Goal: Information Seeking & Learning: Compare options

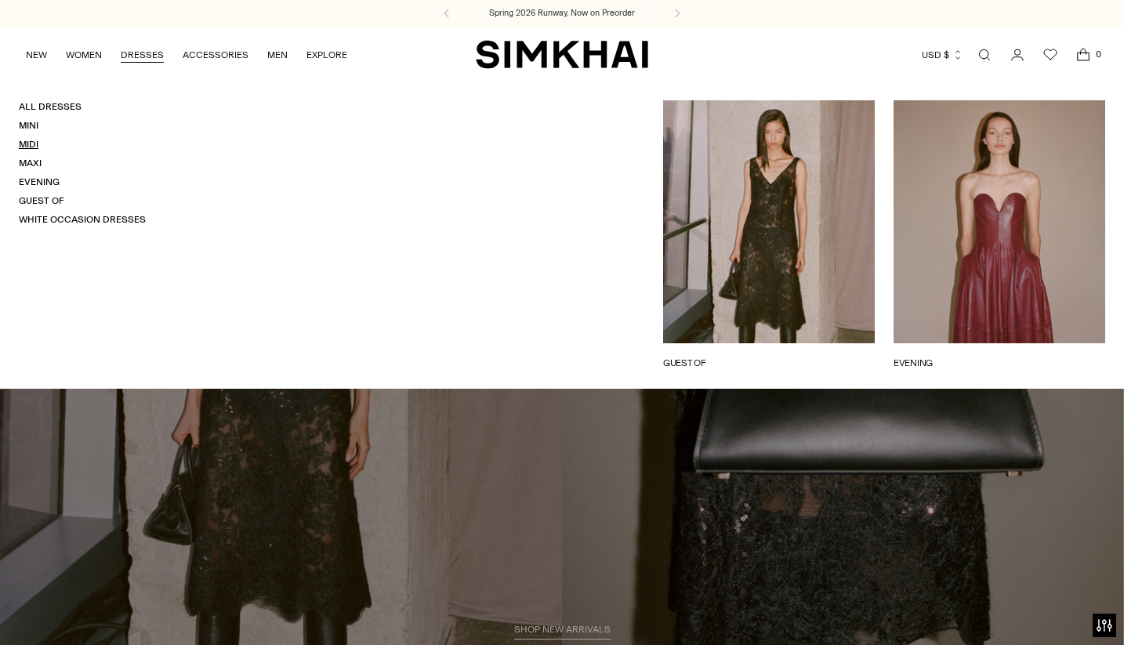
click at [27, 147] on link "Midi" at bounding box center [29, 144] width 20 height 11
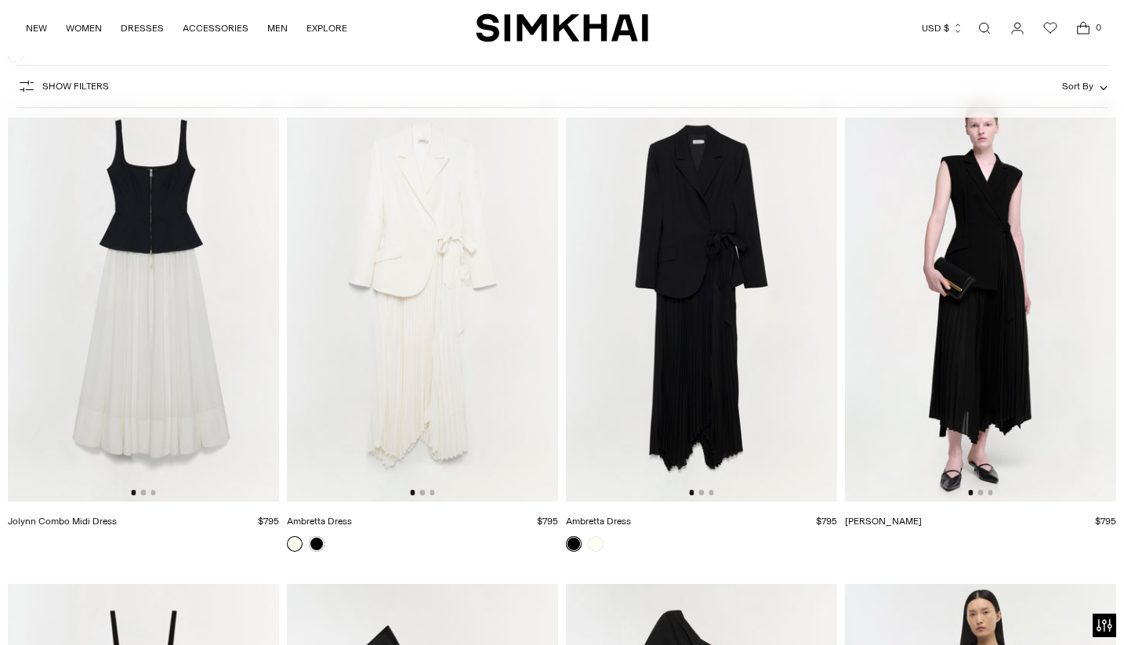
scroll to position [2572, 0]
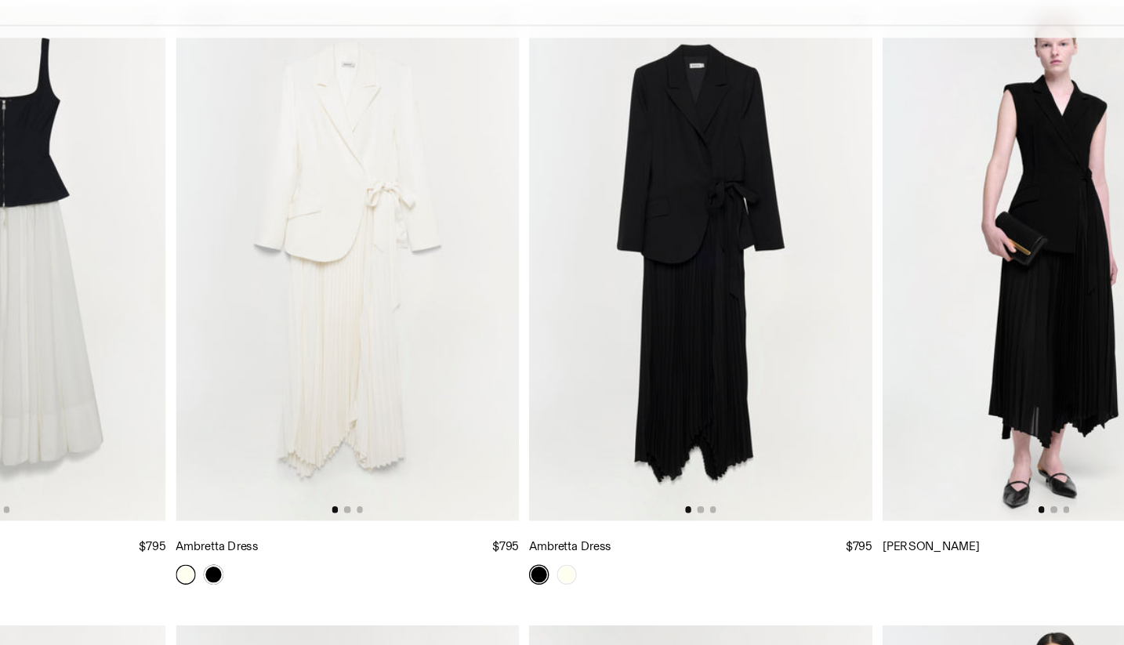
click at [677, 391] on img at bounding box center [701, 295] width 271 height 407
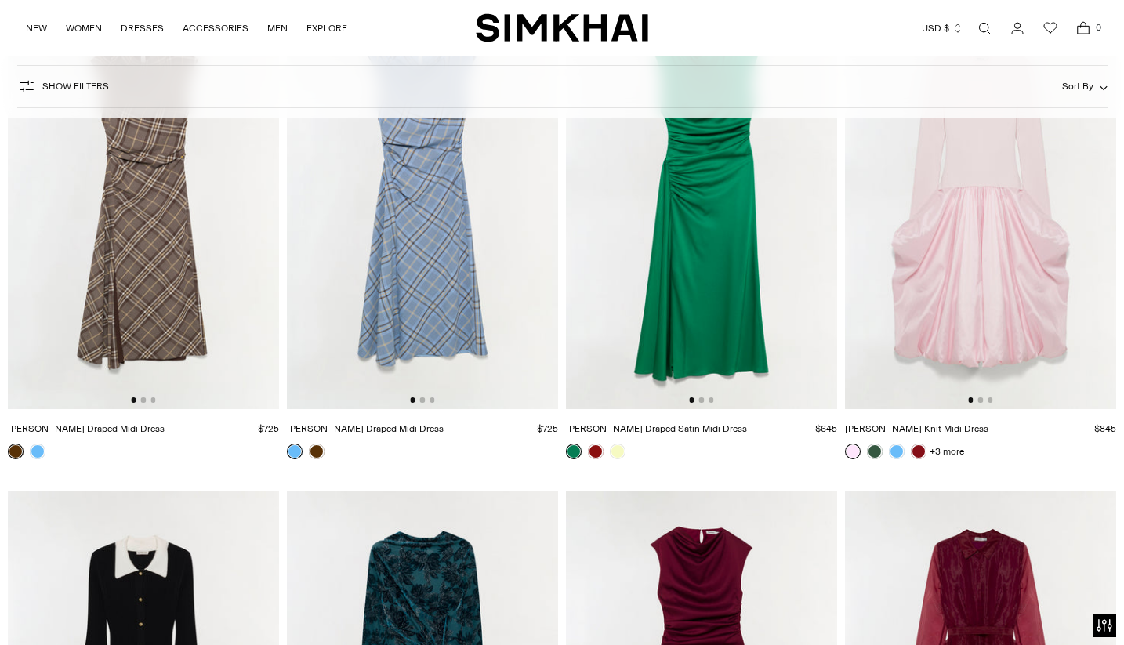
scroll to position [9755, 0]
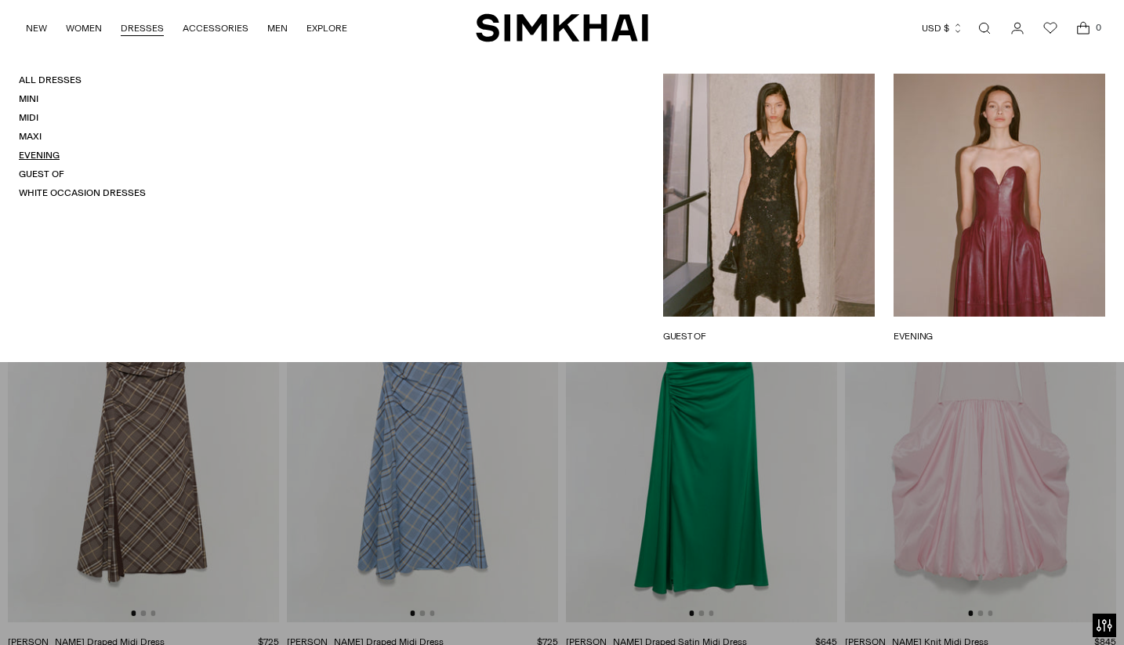
click at [45, 151] on link "Evening" at bounding box center [39, 155] width 41 height 11
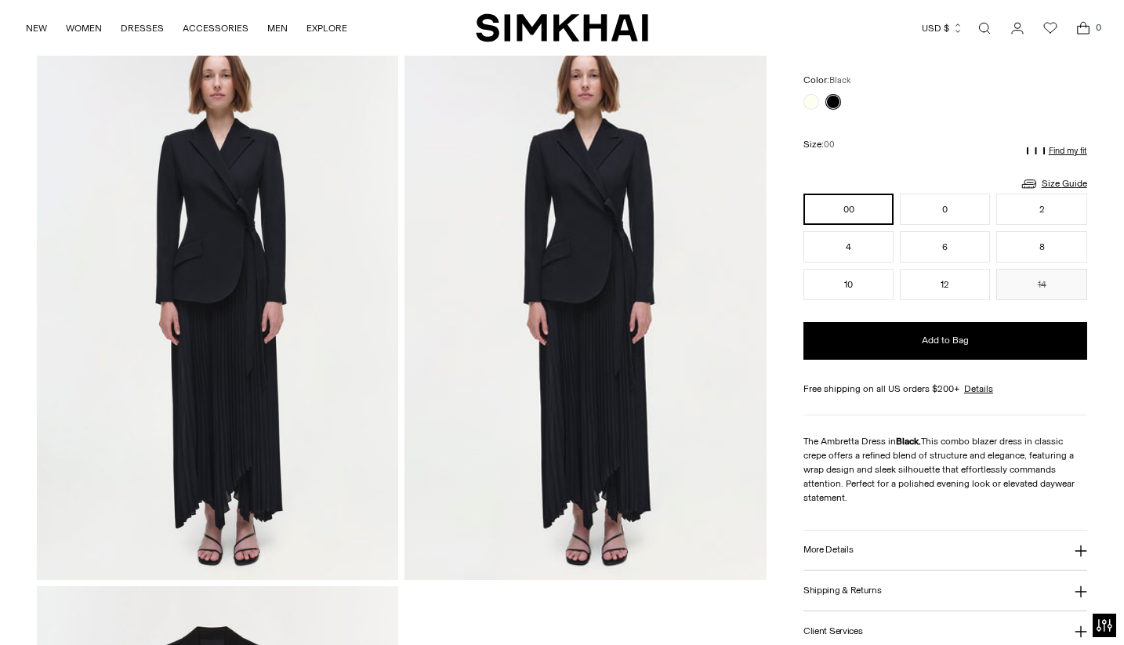
scroll to position [1172, 0]
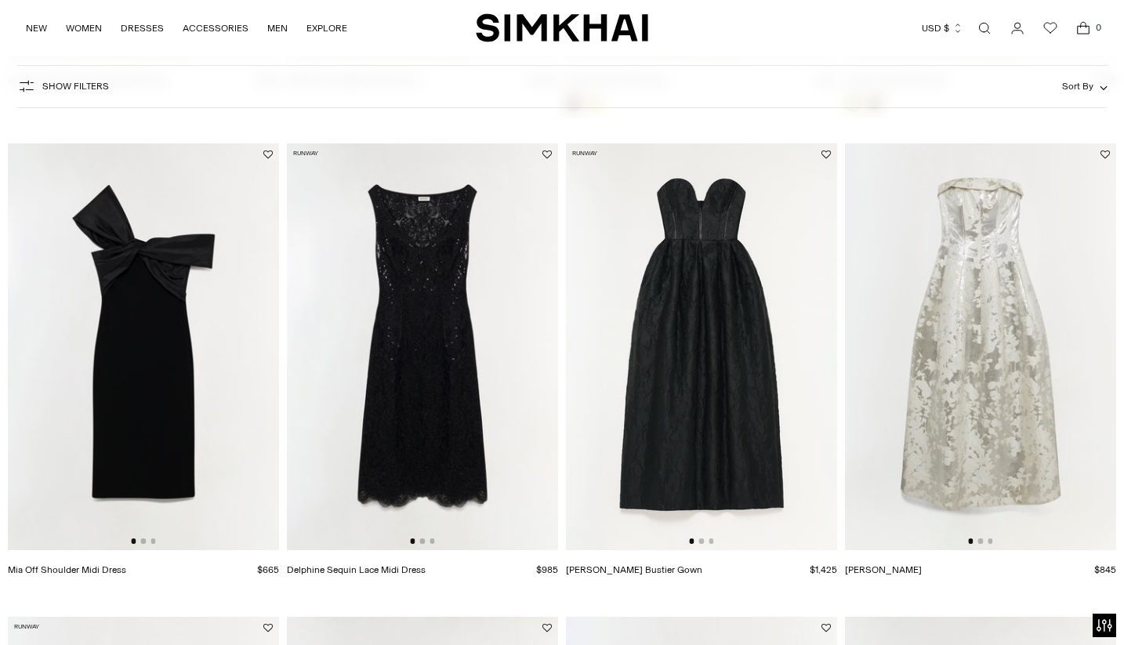
scroll to position [1046, 0]
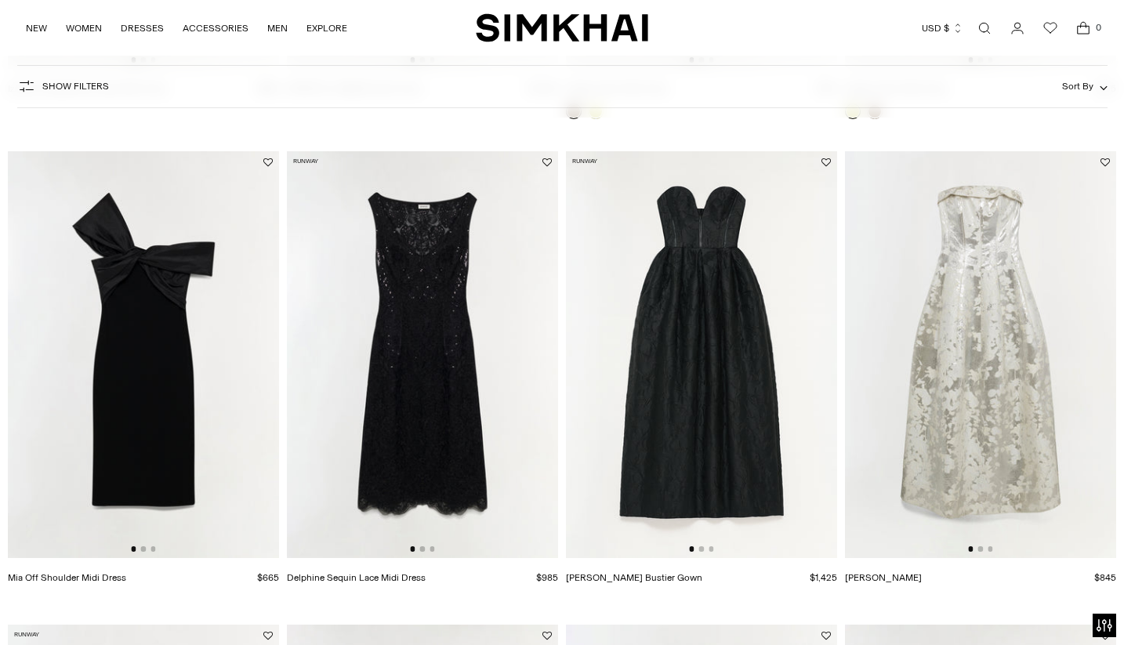
click at [436, 357] on img at bounding box center [422, 354] width 271 height 407
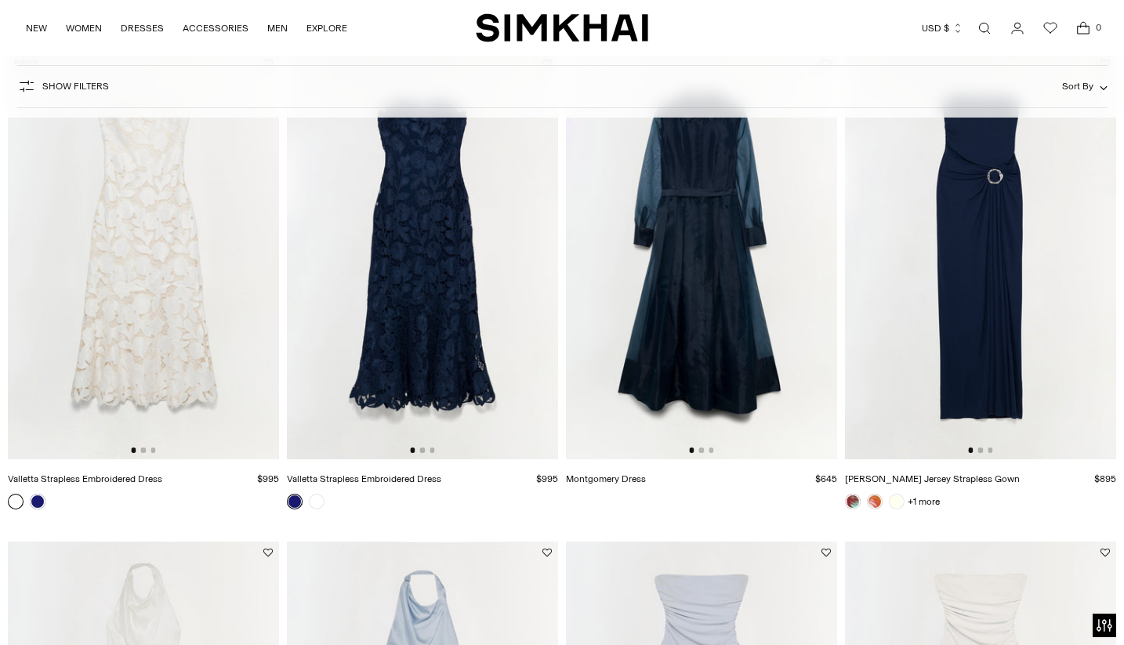
scroll to position [1619, 0]
click at [395, 387] on img at bounding box center [422, 255] width 271 height 407
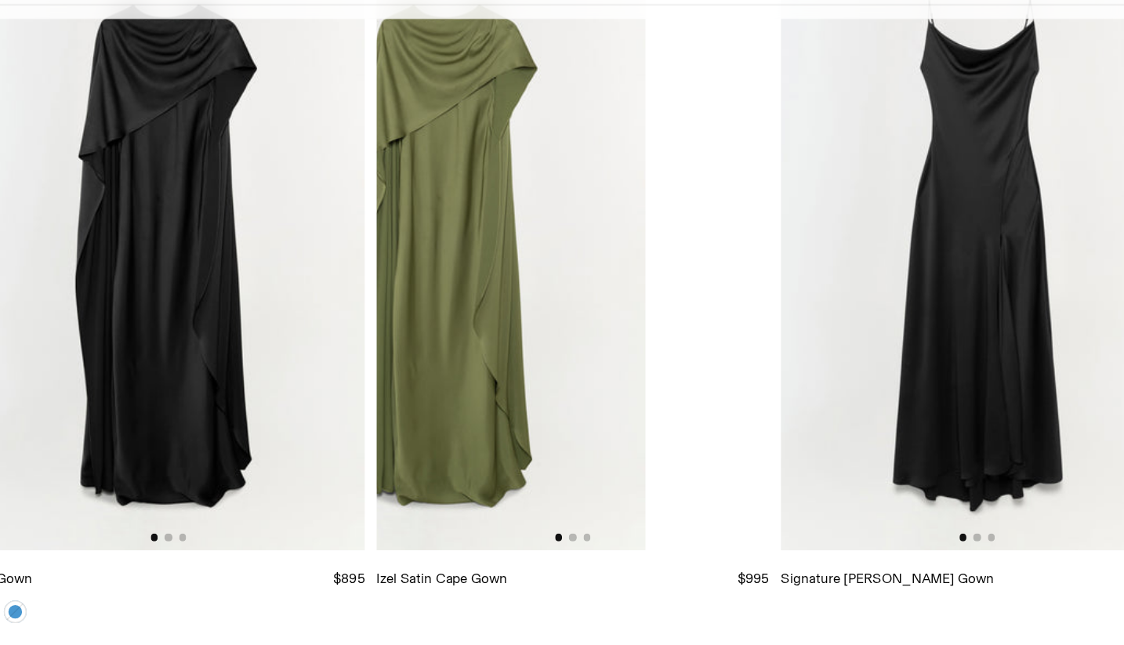
scroll to position [0, 109]
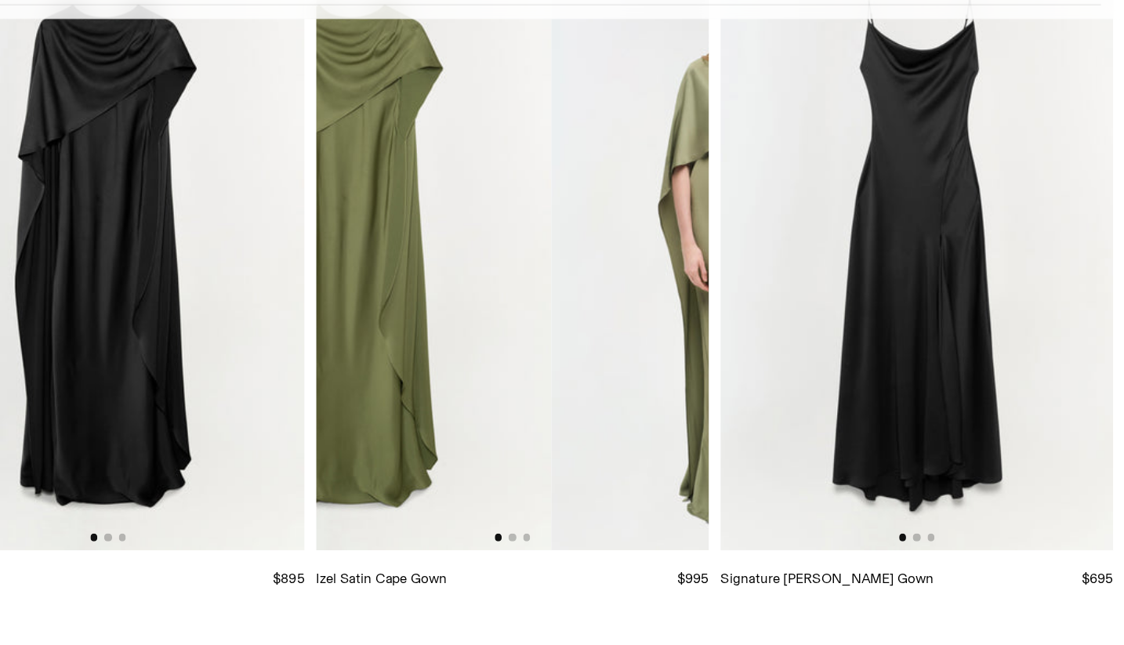
click at [1019, 363] on img at bounding box center [980, 281] width 271 height 407
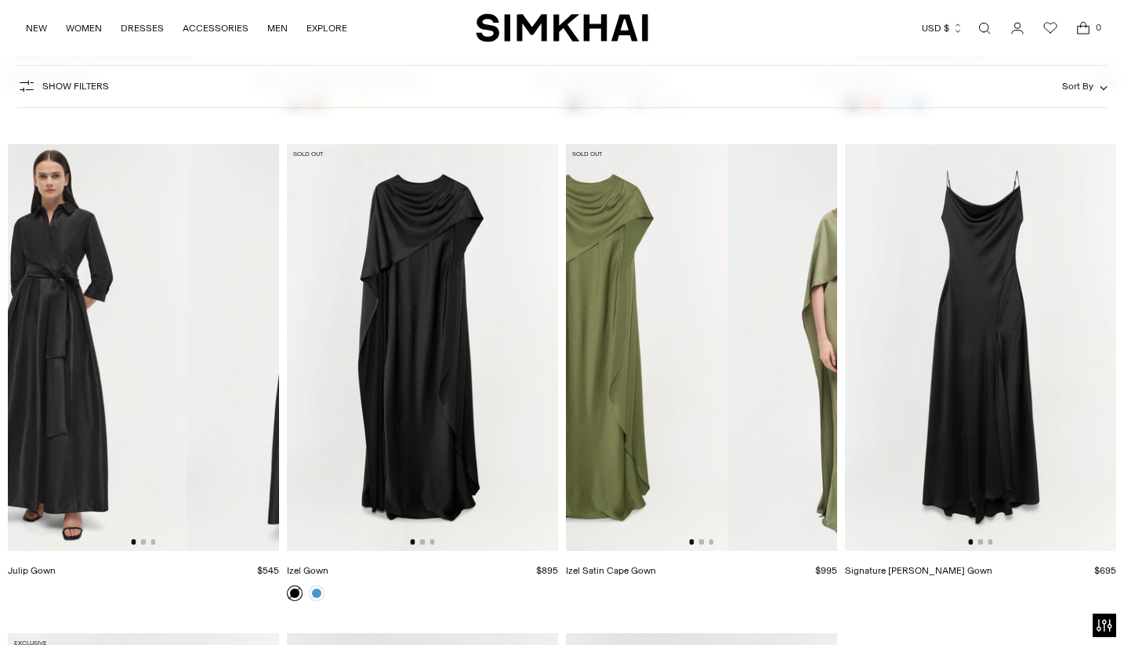
scroll to position [3990, 0]
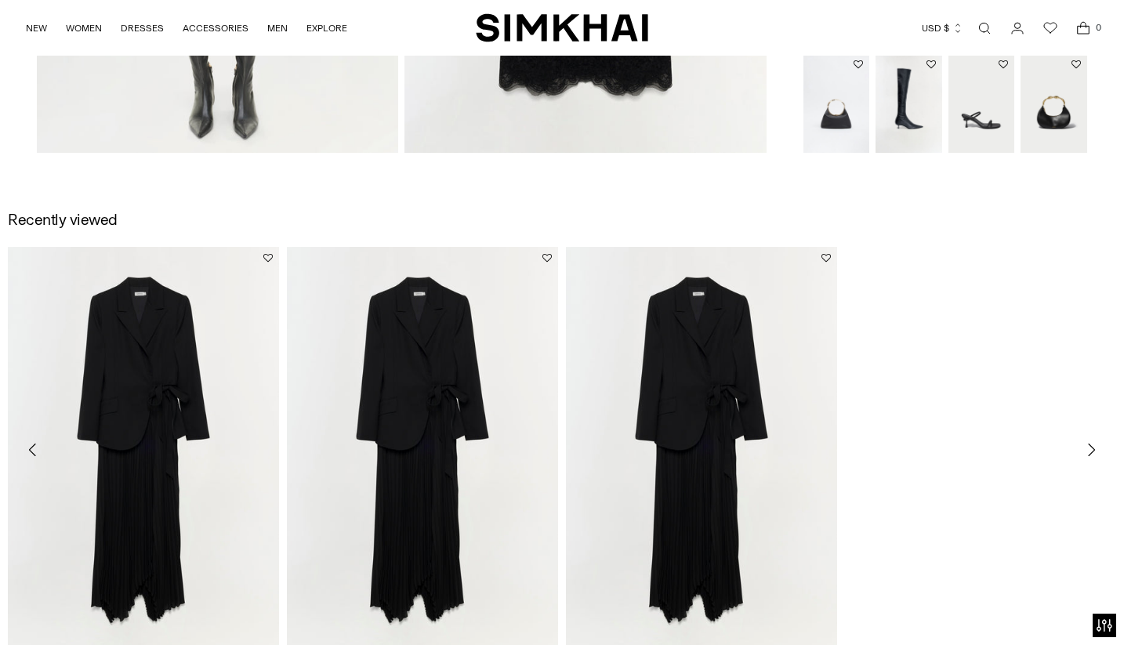
scroll to position [1689, 0]
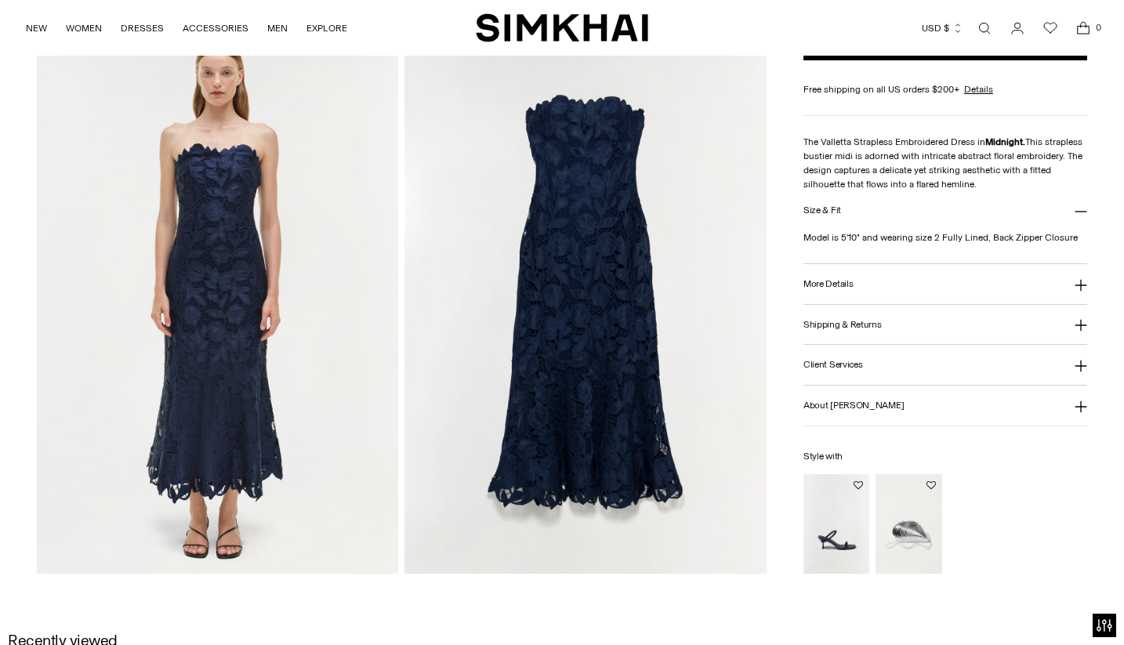
scroll to position [1184, 0]
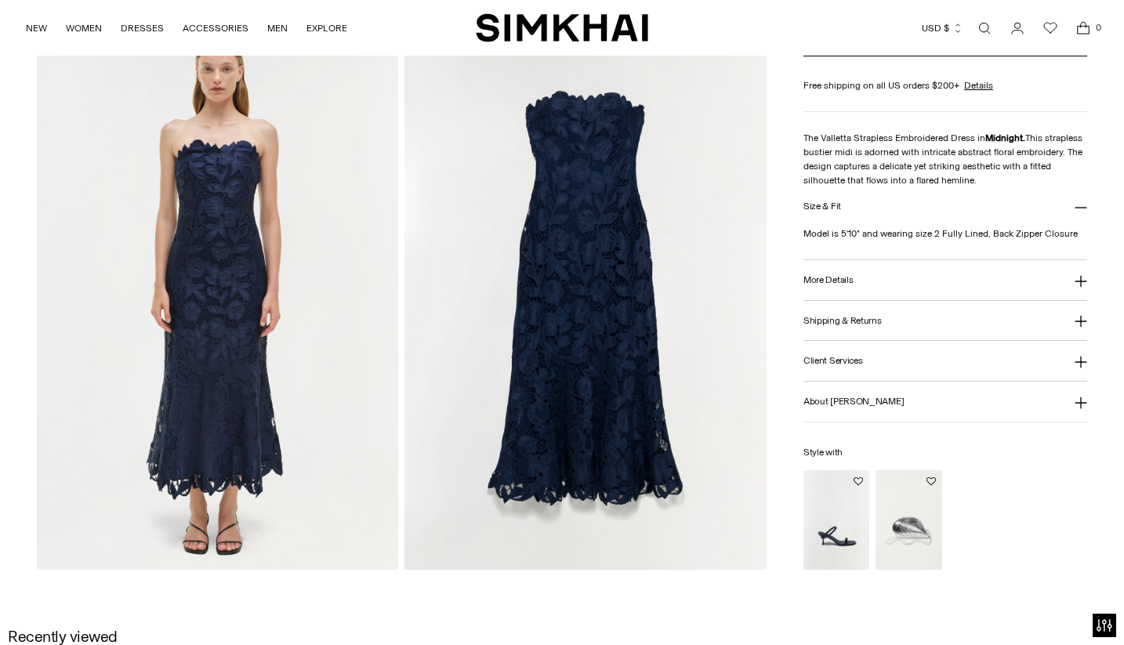
click at [822, 275] on h3 "More Details" at bounding box center [827, 280] width 49 height 10
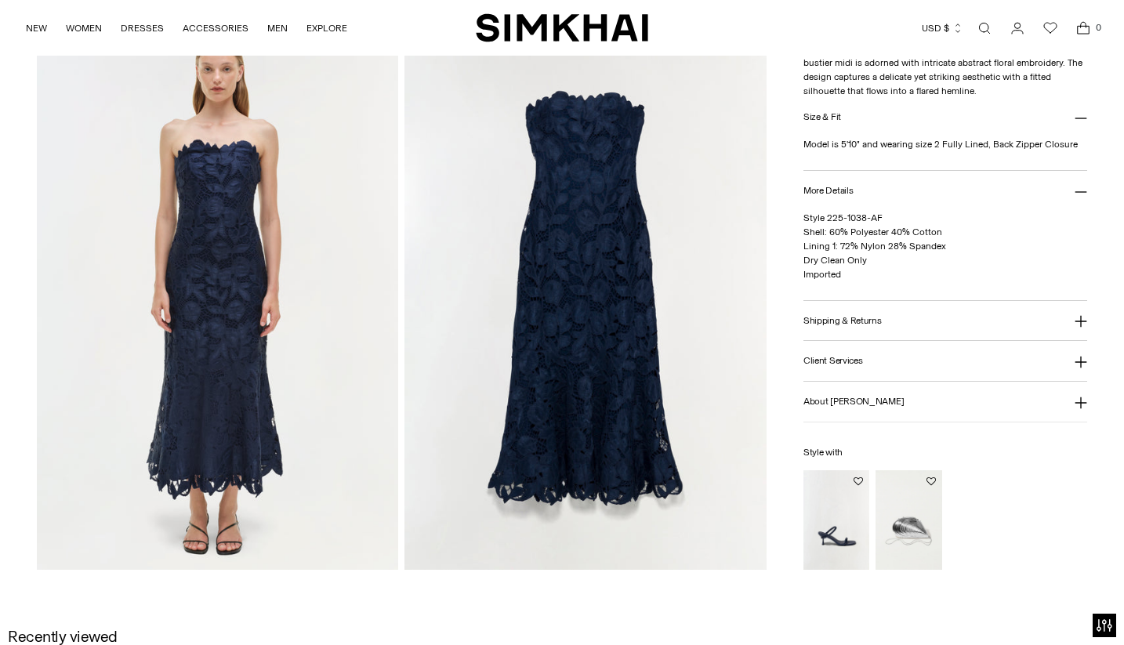
click at [821, 310] on button "Shipping & Returns" at bounding box center [945, 321] width 284 height 40
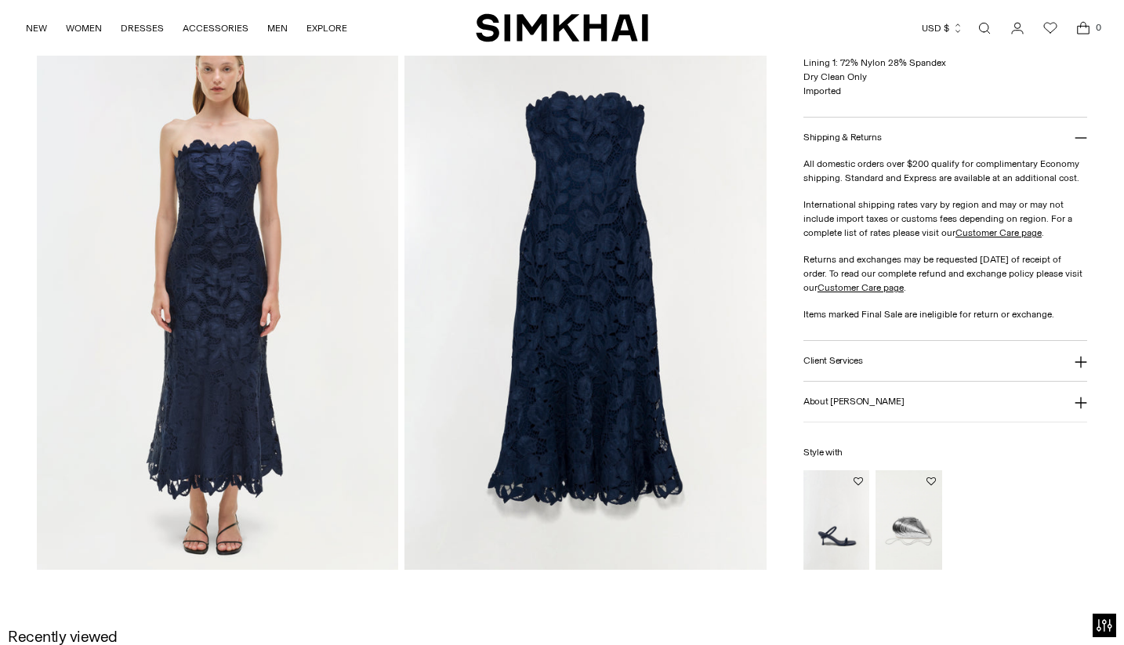
click at [830, 364] on h3 "Client Services" at bounding box center [833, 361] width 60 height 10
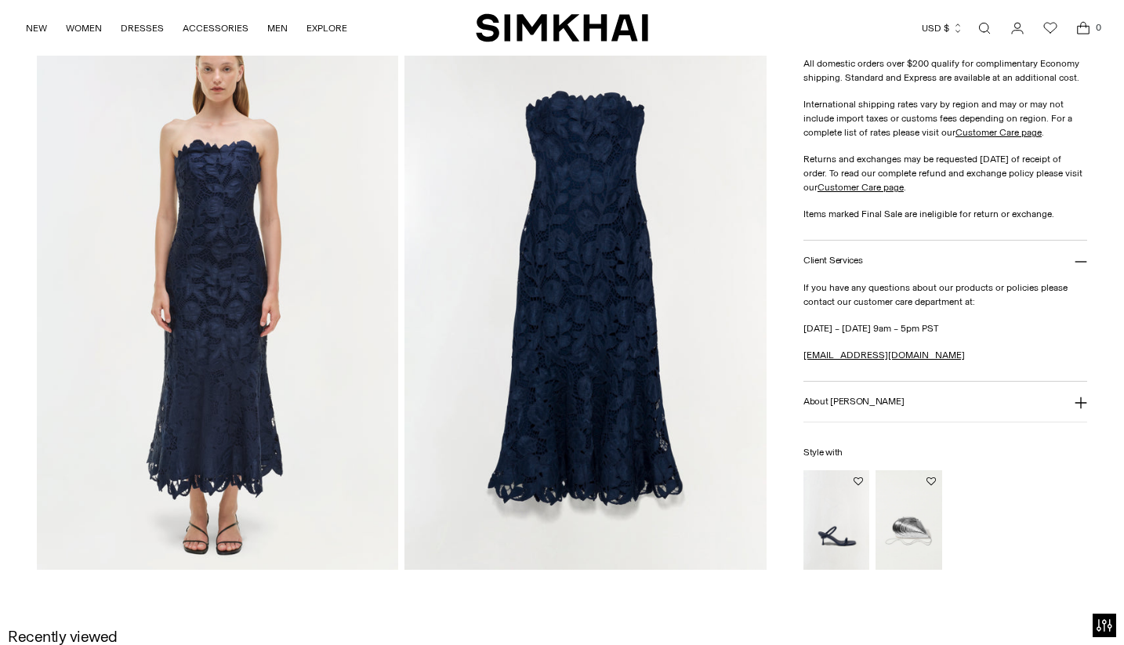
click at [834, 399] on h3 "About [PERSON_NAME]" at bounding box center [853, 402] width 100 height 10
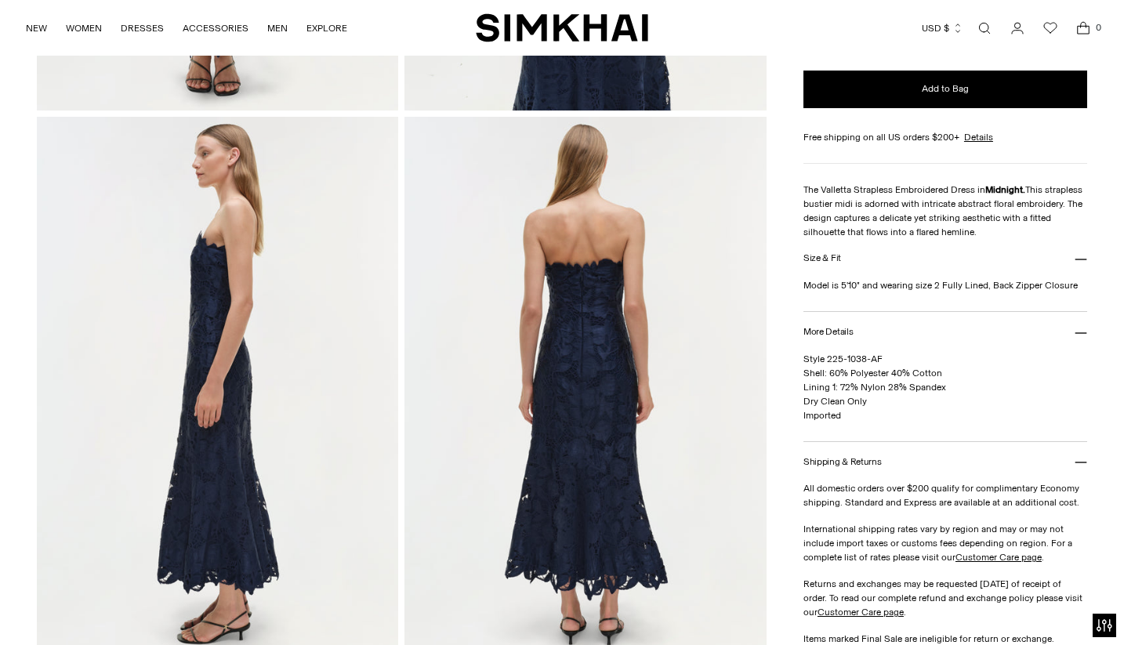
scroll to position [543, 0]
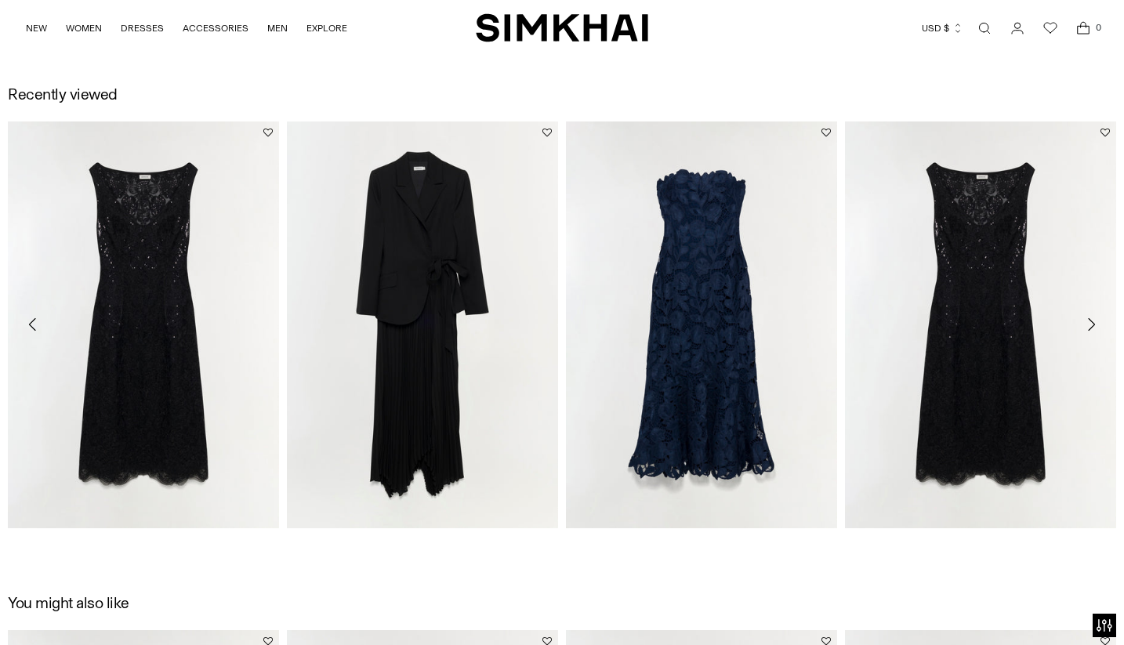
scroll to position [1762, 0]
